Goal: Task Accomplishment & Management: Use online tool/utility

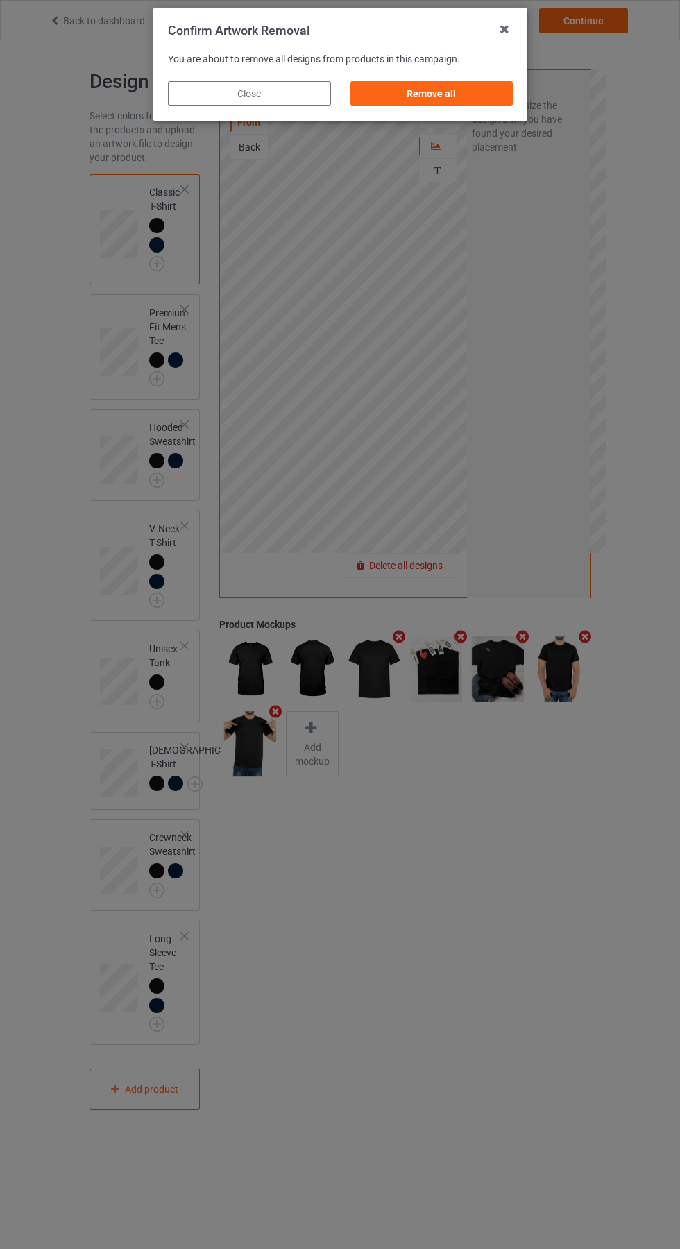
click at [412, 96] on div "Remove all" at bounding box center [431, 93] width 163 height 25
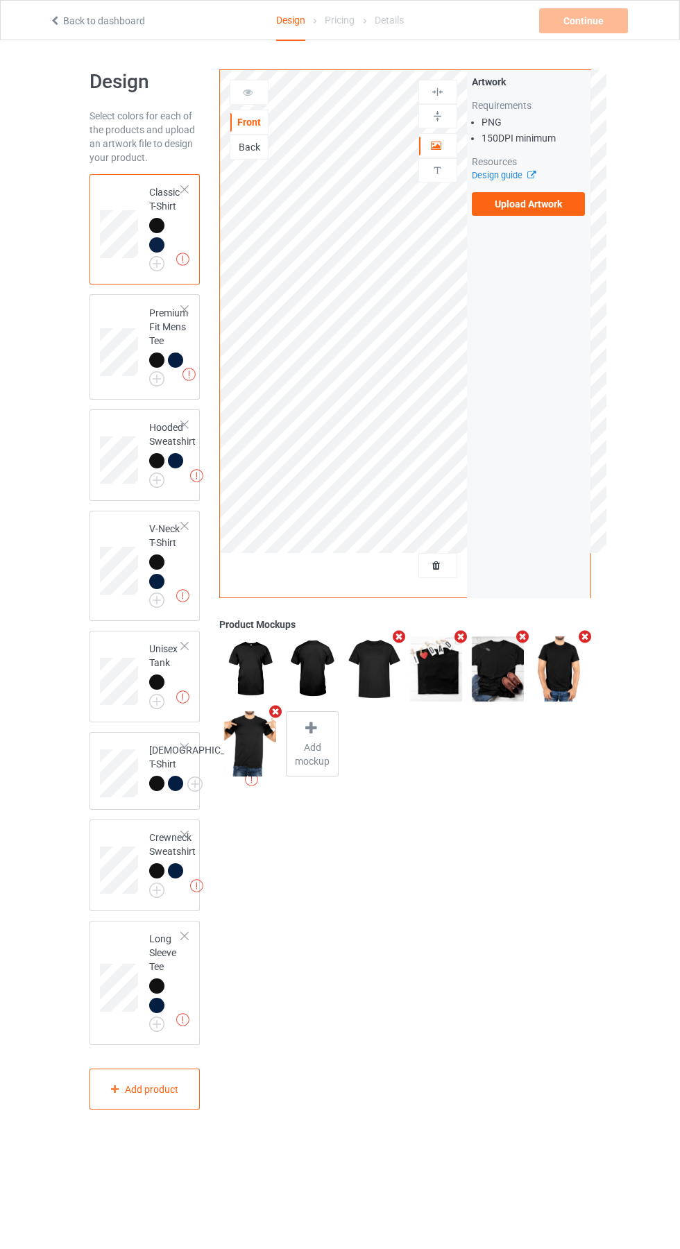
click at [543, 208] on label "Upload Artwork" at bounding box center [529, 204] width 114 height 24
click at [0, 0] on input "Upload Artwork" at bounding box center [0, 0] width 0 height 0
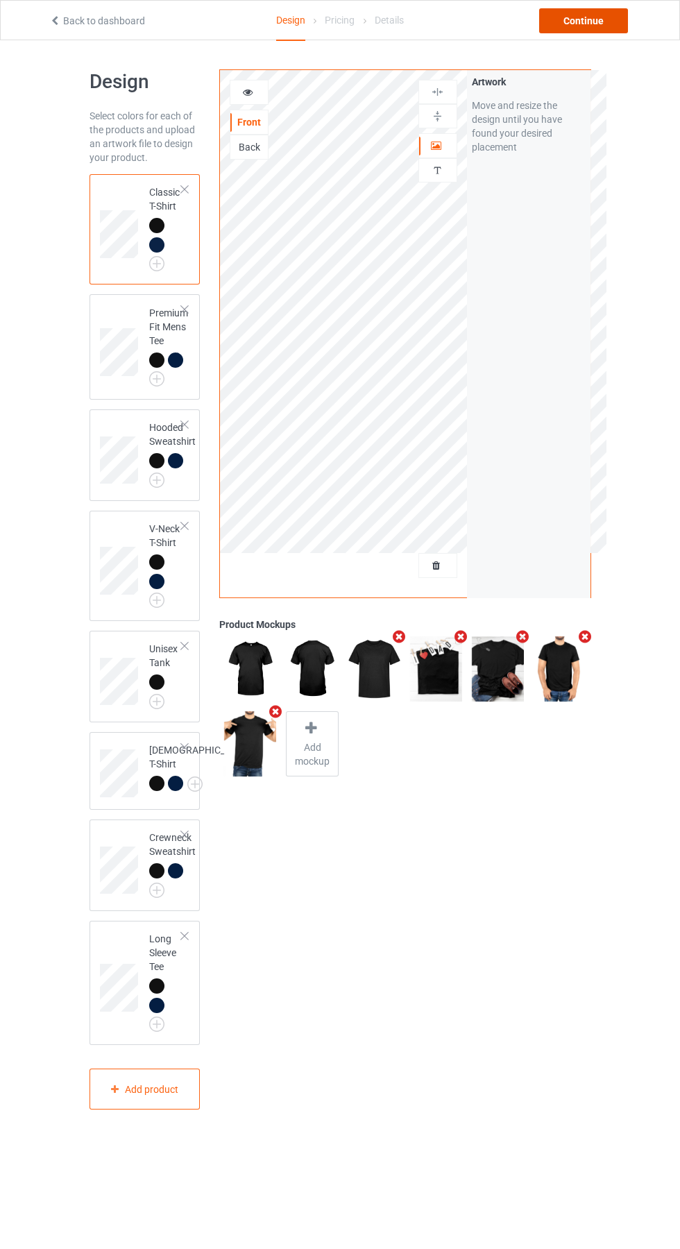
click at [613, 26] on div "Continue" at bounding box center [583, 20] width 89 height 25
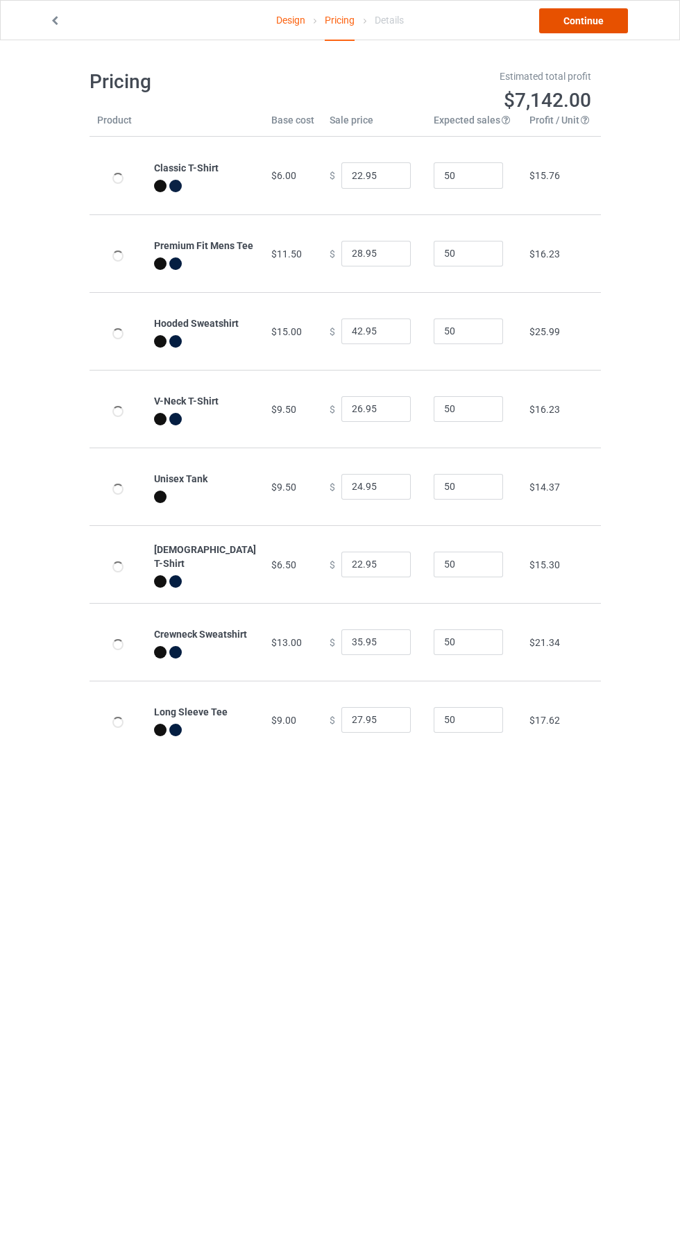
click at [601, 32] on link "Continue" at bounding box center [583, 20] width 89 height 25
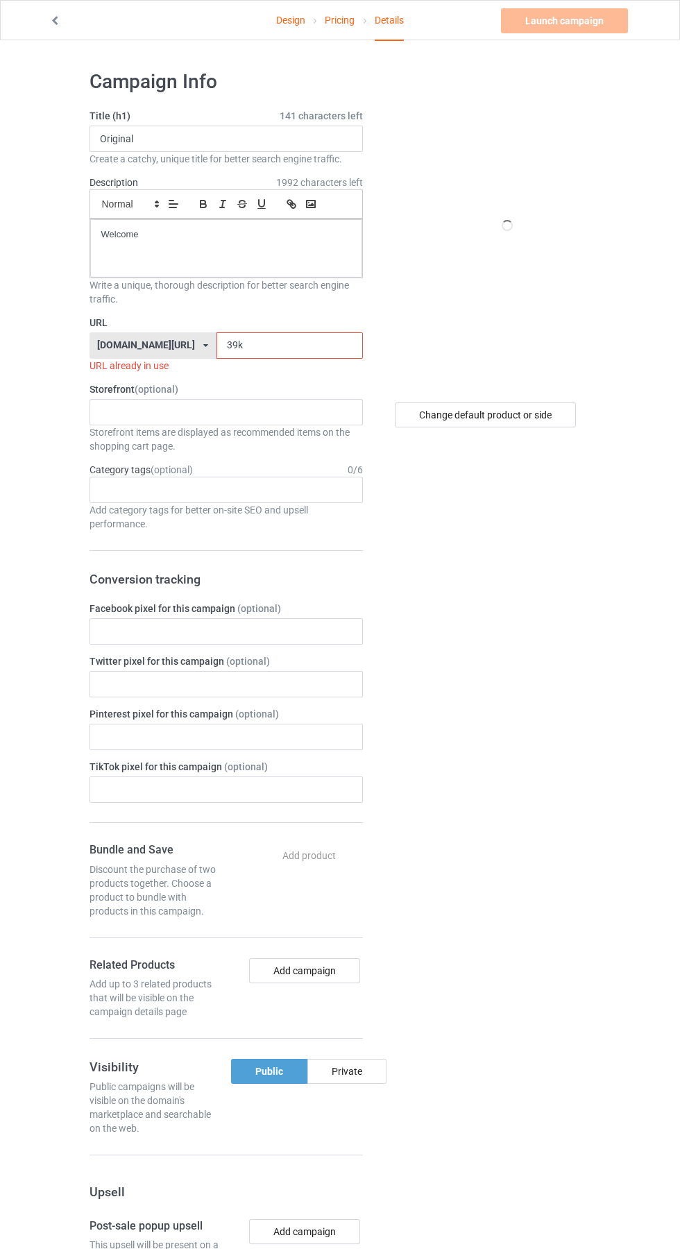
click at [297, 348] on input "39k" at bounding box center [290, 345] width 146 height 26
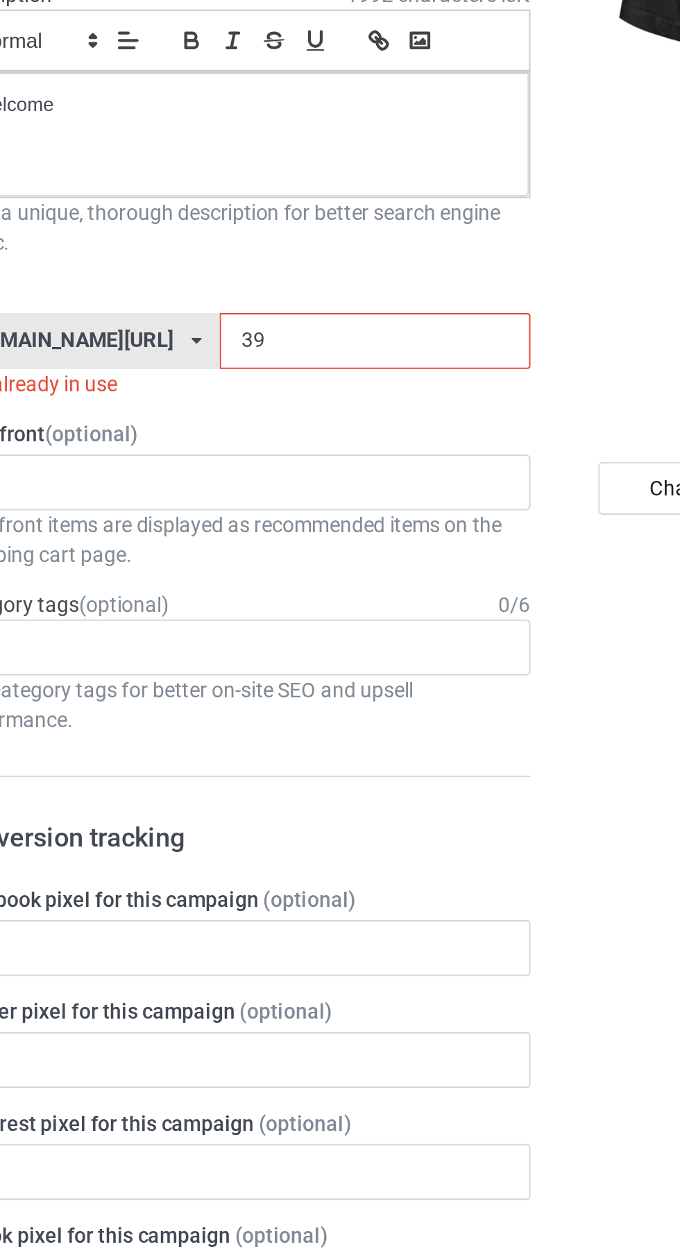
type input "3"
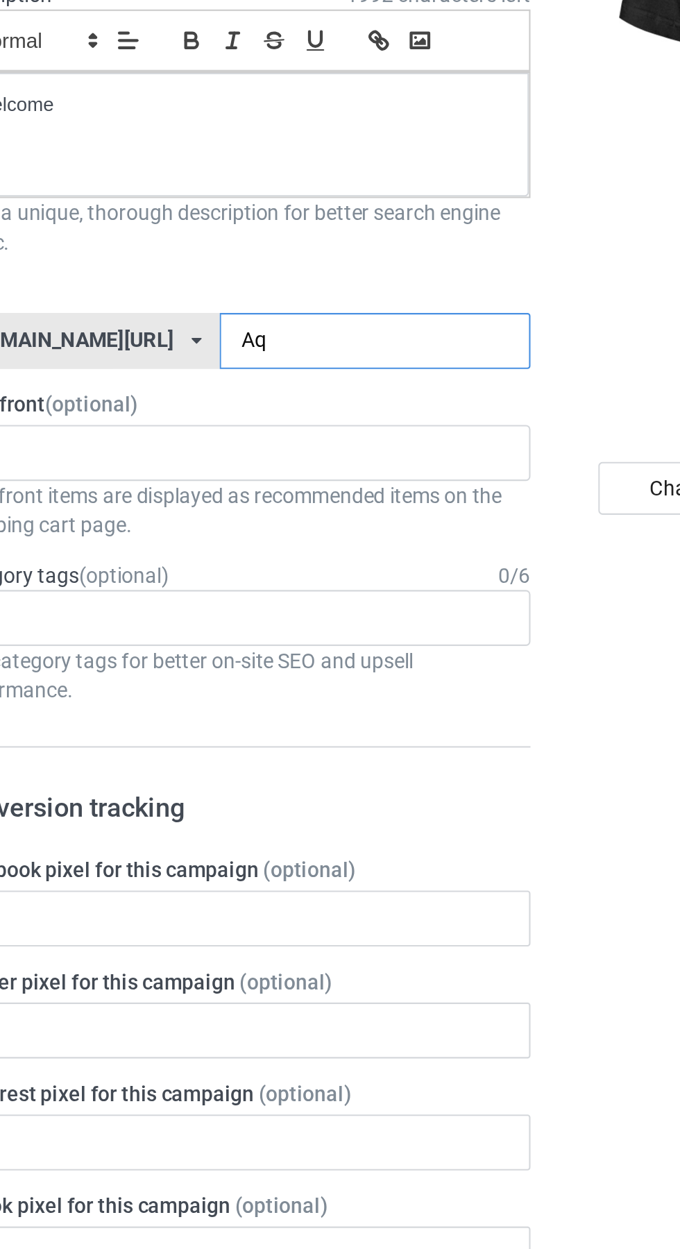
type input "Aqk"
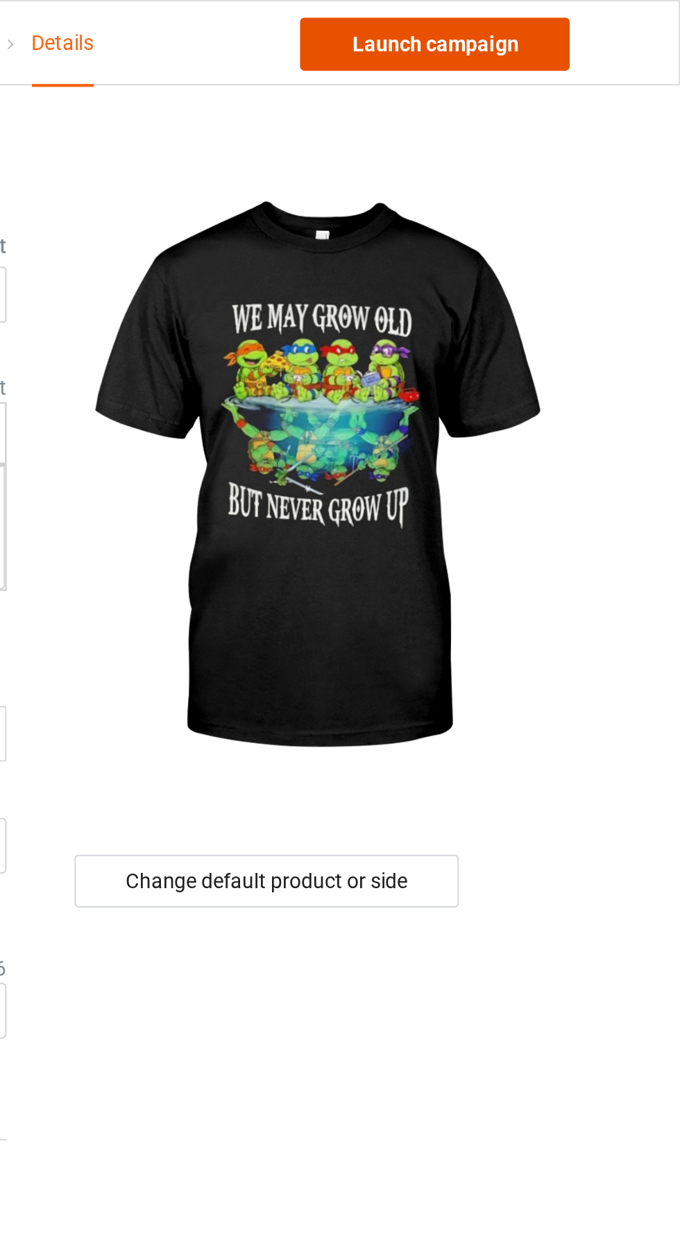
click at [586, 19] on link "Launch campaign" at bounding box center [564, 20] width 127 height 25
